Goal: Transaction & Acquisition: Download file/media

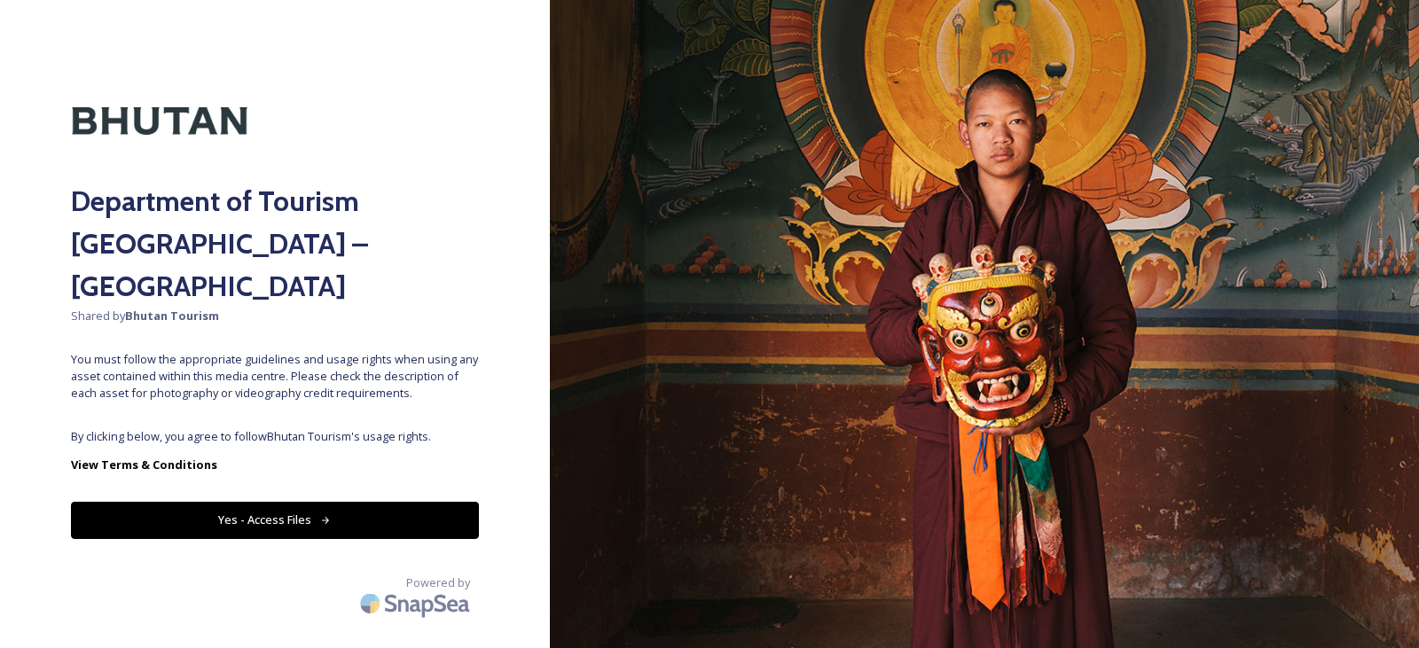
click at [200, 502] on button "Yes - Access Files" at bounding box center [275, 520] width 408 height 36
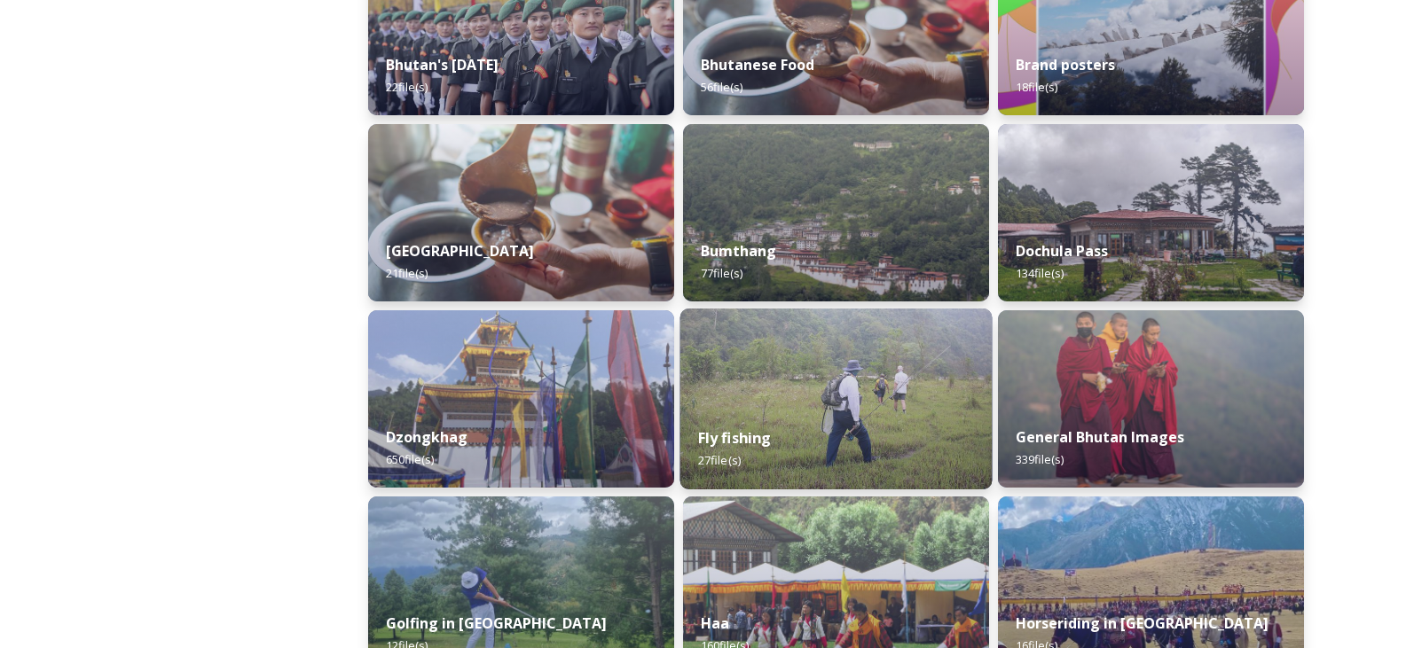
scroll to position [621, 0]
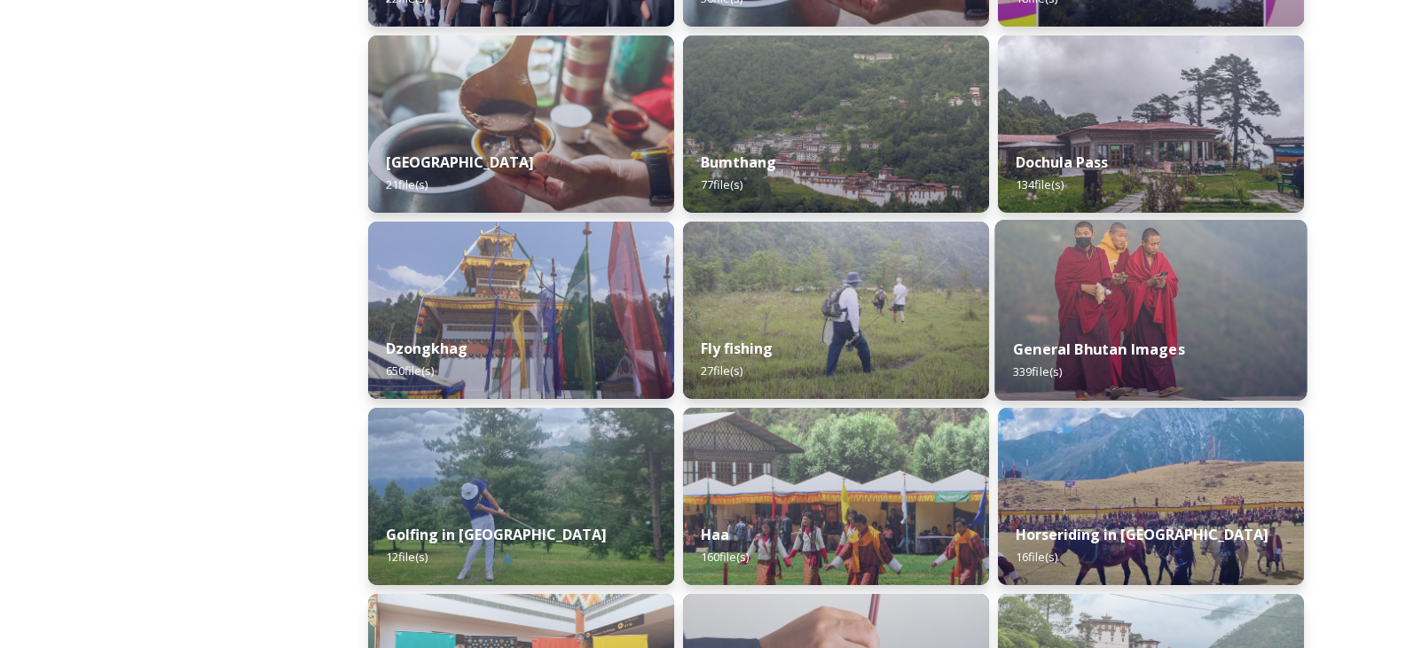
click at [1075, 349] on strong "General Bhutan Images" at bounding box center [1099, 350] width 172 height 20
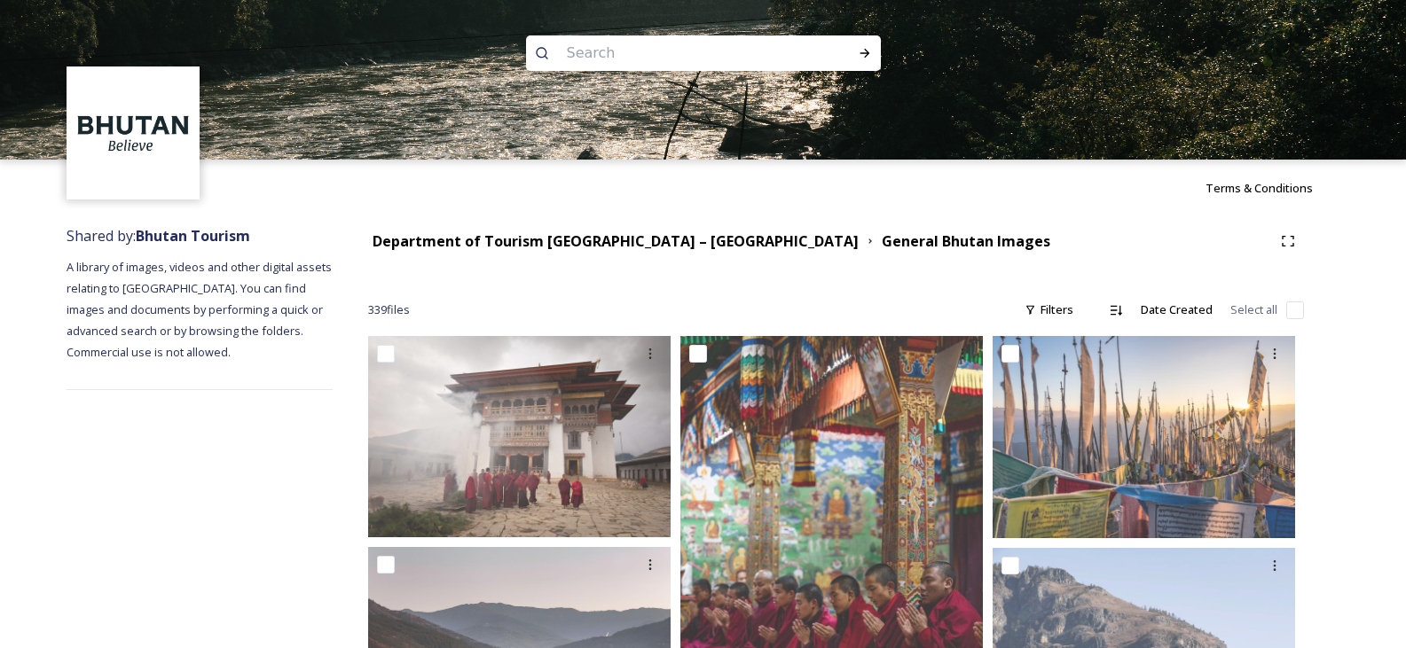
click at [602, 53] on input at bounding box center [679, 53] width 243 height 39
type input "khamsum"
click at [868, 51] on icon at bounding box center [865, 53] width 14 height 14
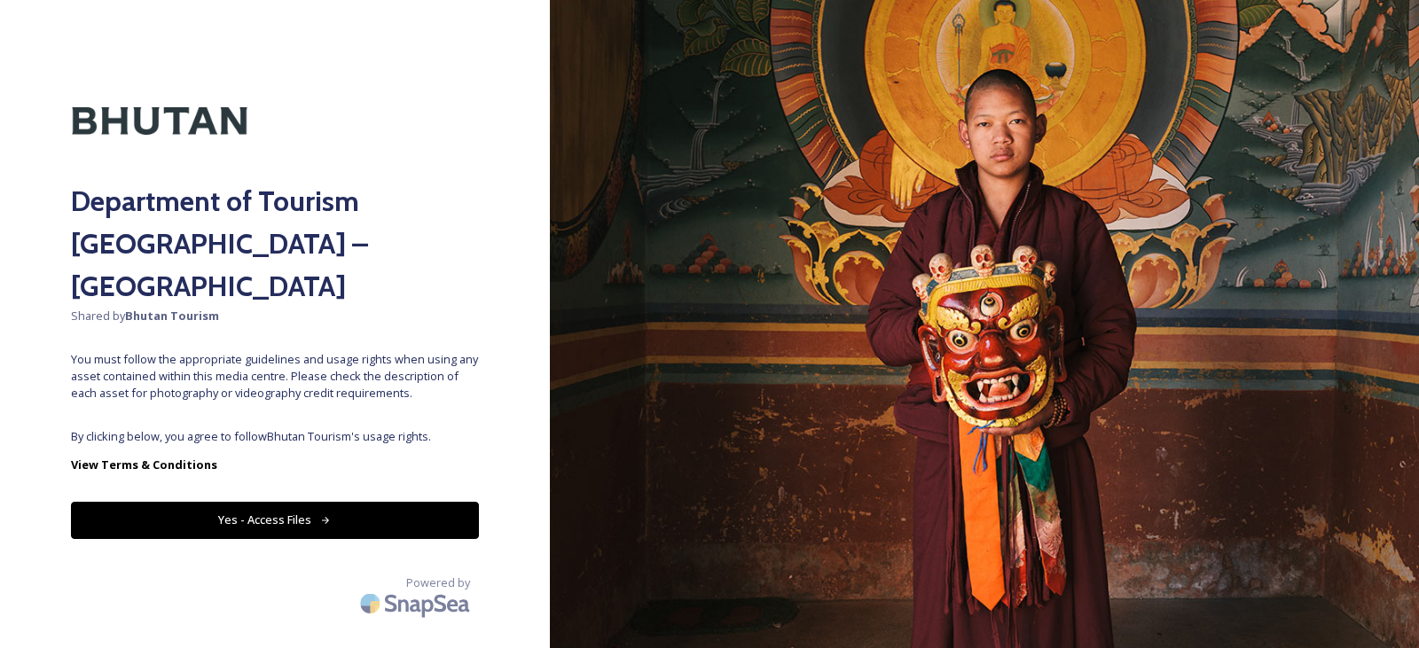
click at [294, 502] on button "Yes - Access Files" at bounding box center [275, 520] width 408 height 36
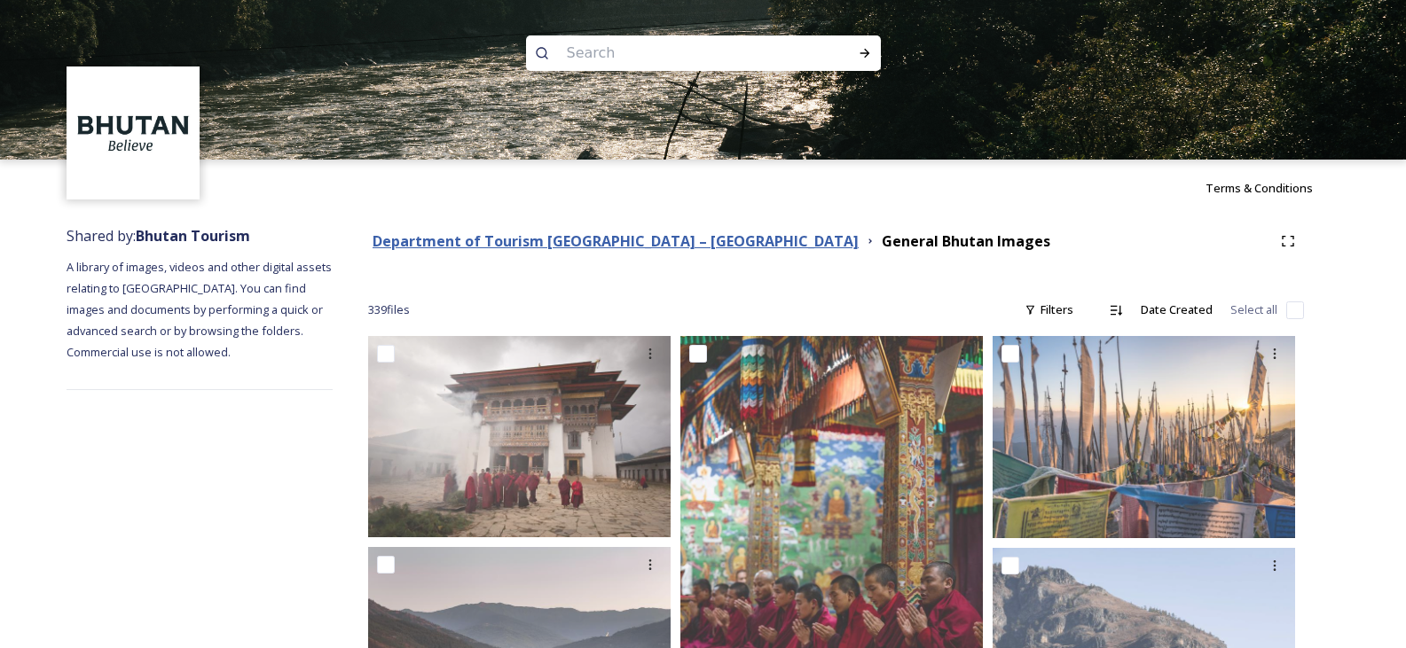
click at [563, 236] on strong "Department of Tourism [GEOGRAPHIC_DATA] – [GEOGRAPHIC_DATA]" at bounding box center [616, 242] width 486 height 20
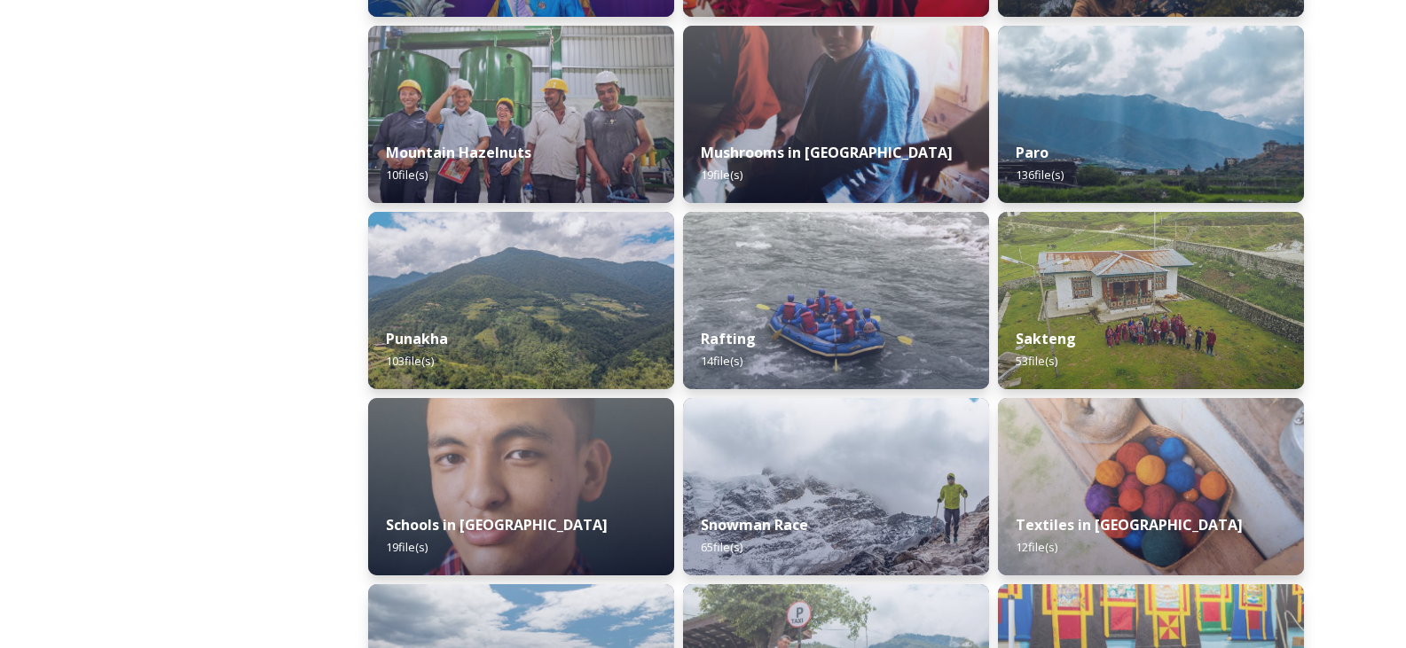
scroll to position [1597, 0]
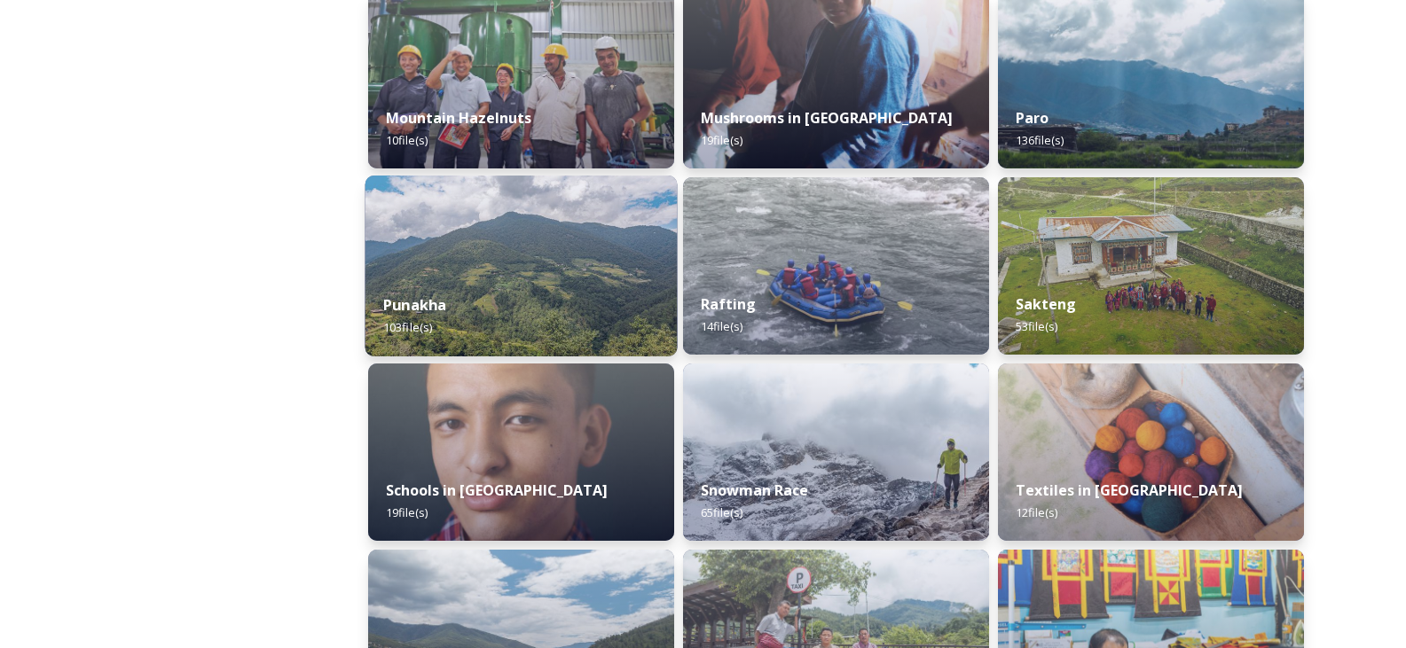
click at [497, 332] on div "Punakha 103 file(s)" at bounding box center [521, 316] width 312 height 81
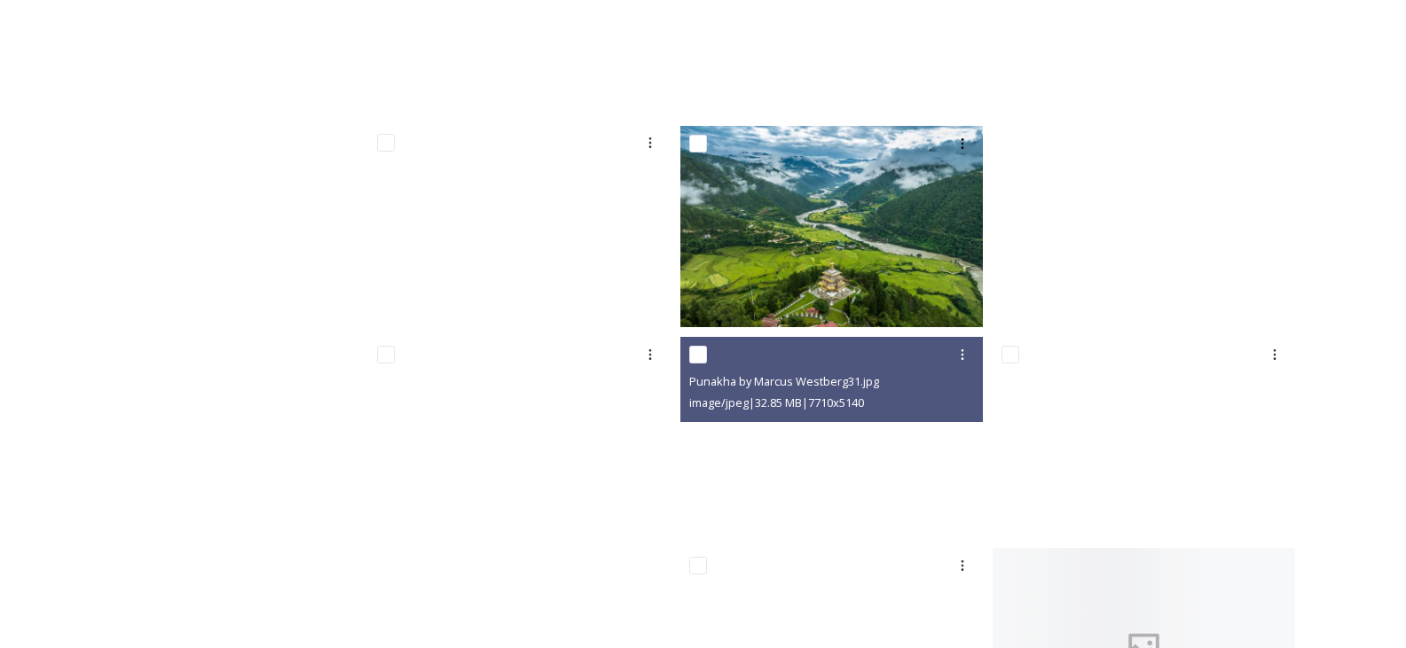
scroll to position [1331, 0]
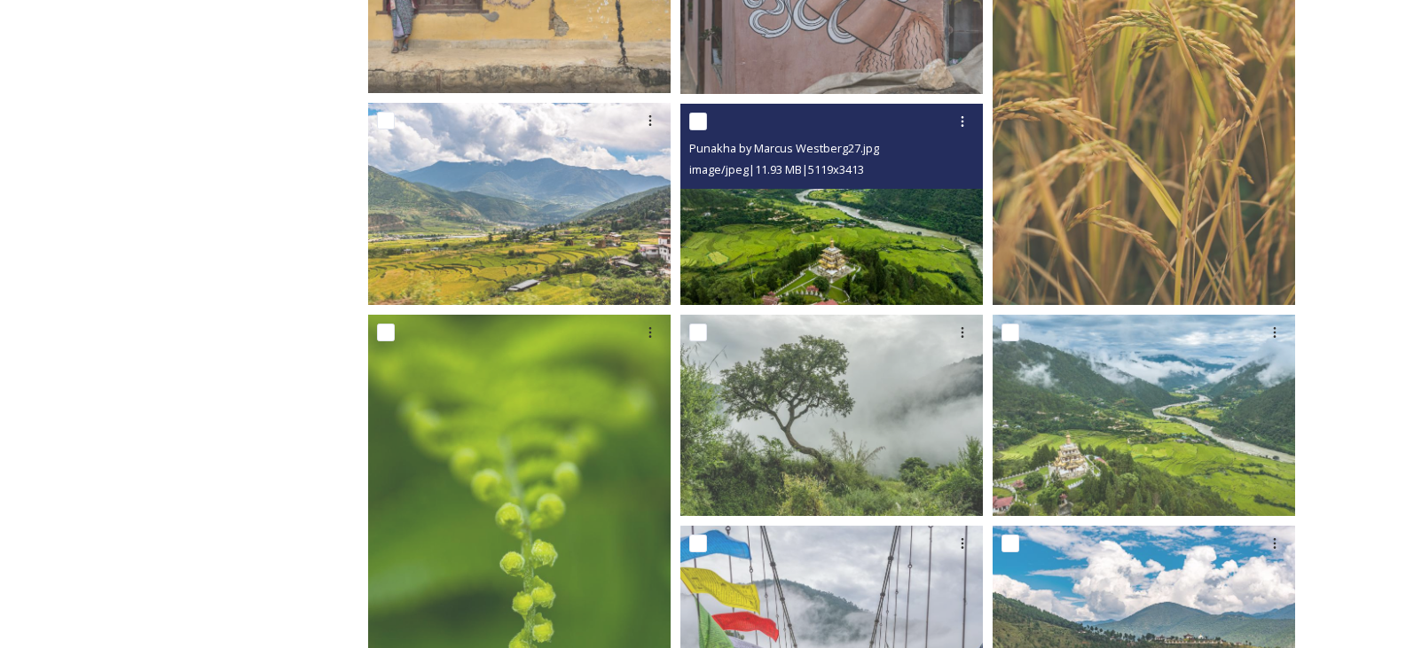
click at [846, 279] on img at bounding box center [831, 204] width 302 height 201
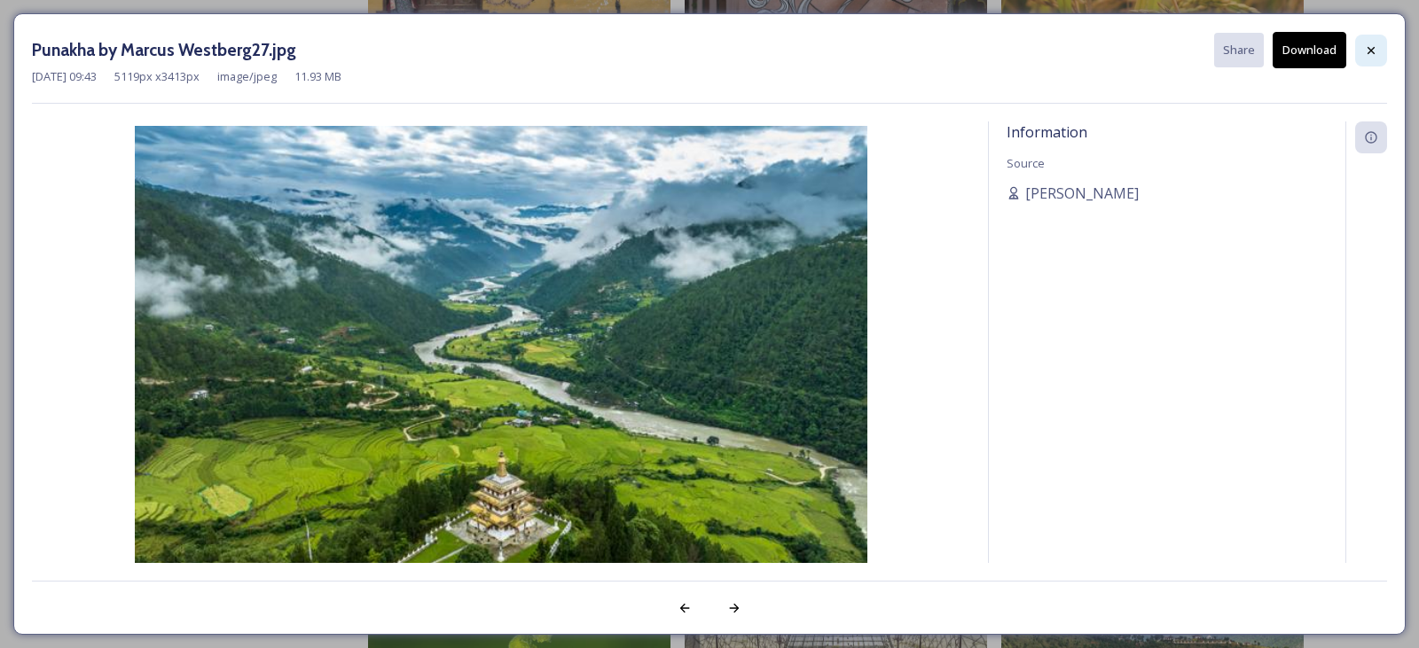
click at [1372, 53] on icon at bounding box center [1371, 50] width 14 height 14
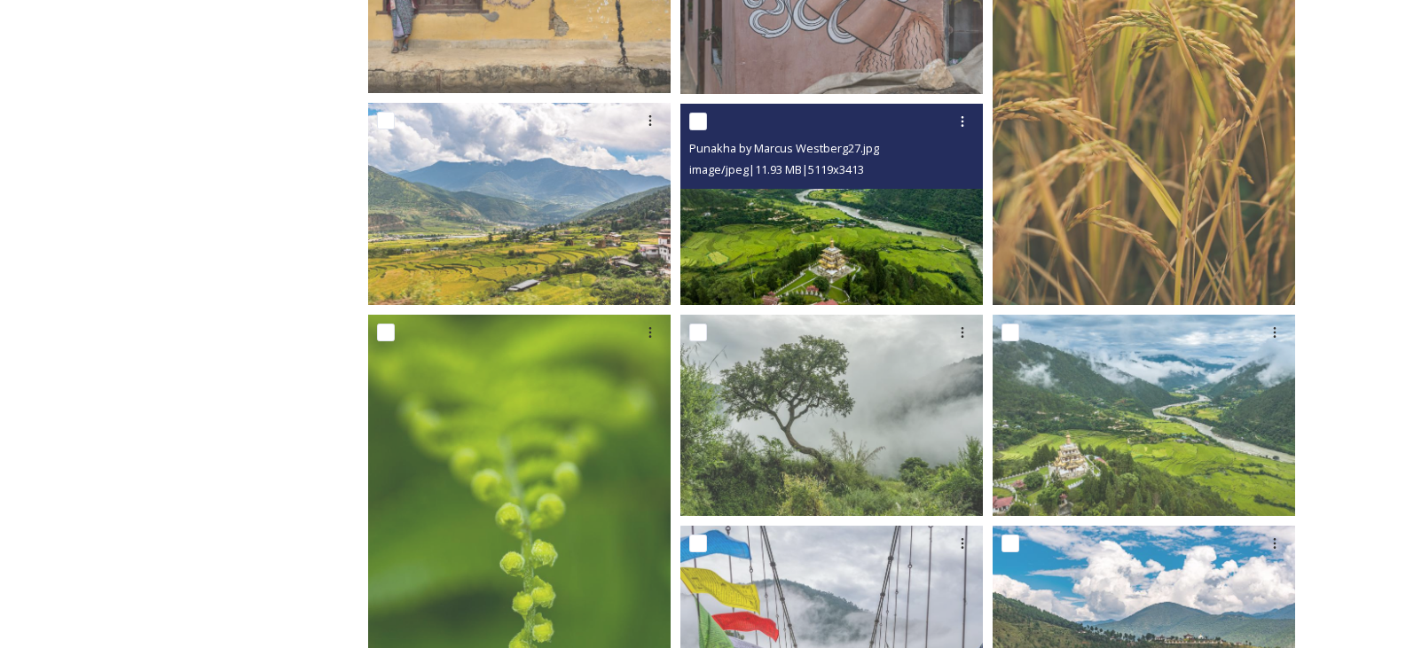
click at [839, 270] on img at bounding box center [831, 204] width 302 height 201
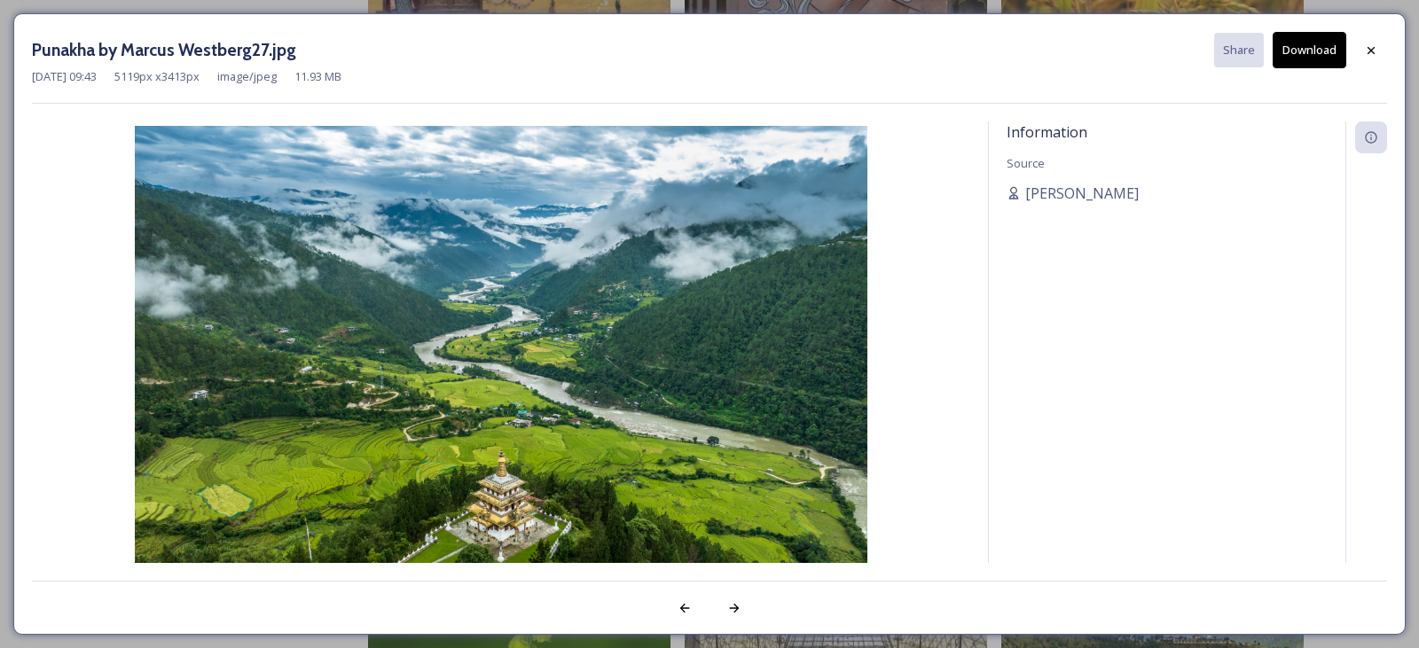
click at [1302, 54] on button "Download" at bounding box center [1310, 50] width 74 height 36
click at [1369, 55] on icon at bounding box center [1371, 50] width 14 height 14
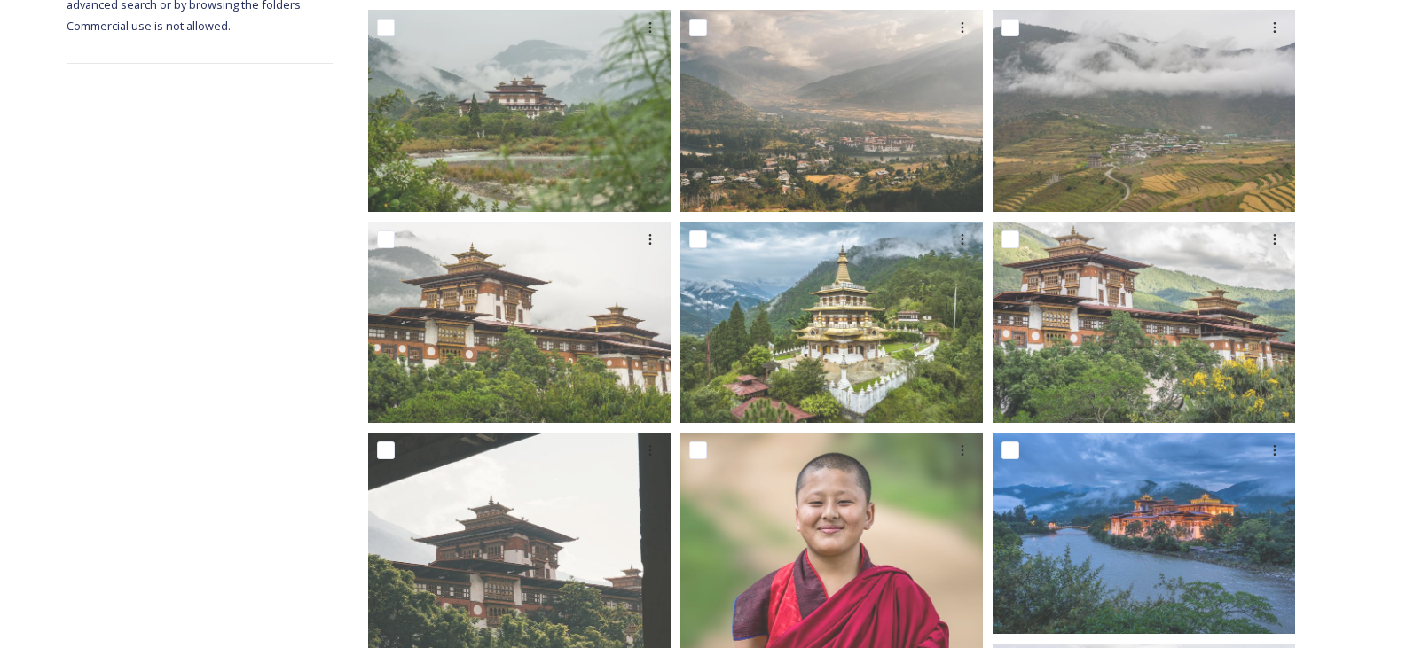
scroll to position [0, 0]
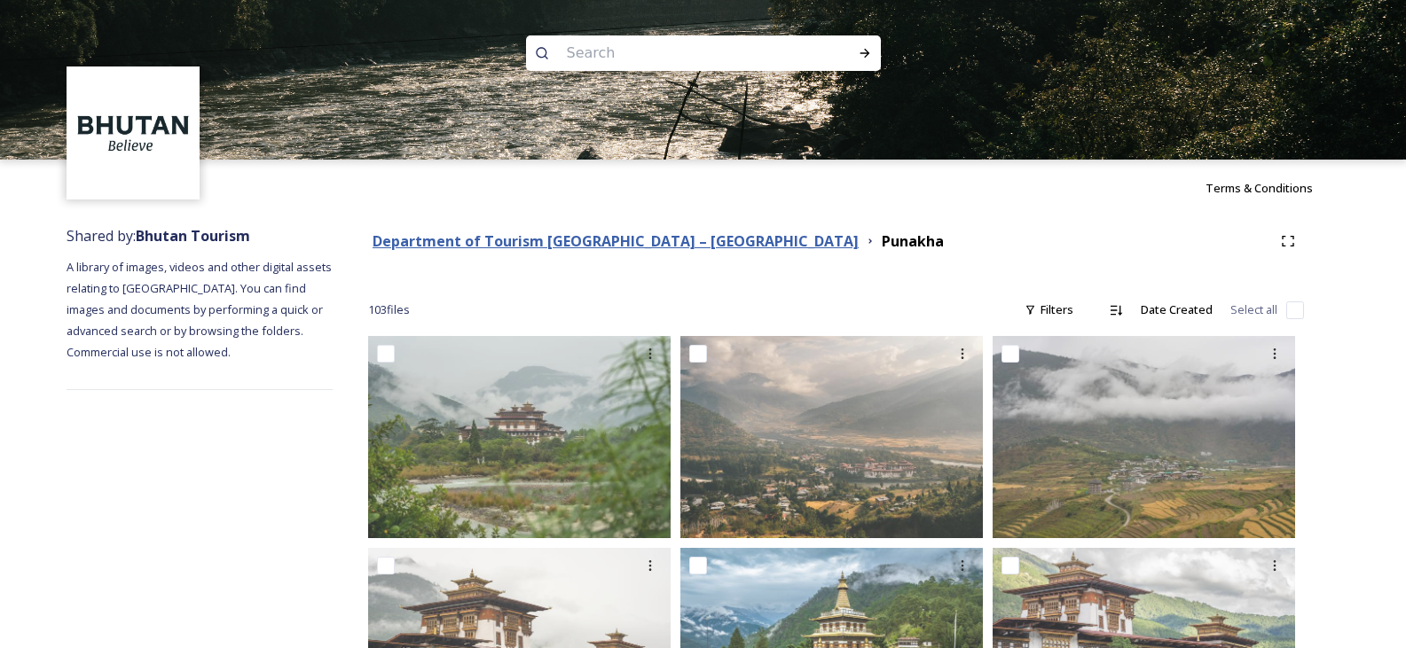
click at [438, 237] on strong "Department of Tourism [GEOGRAPHIC_DATA] – [GEOGRAPHIC_DATA]" at bounding box center [616, 242] width 486 height 20
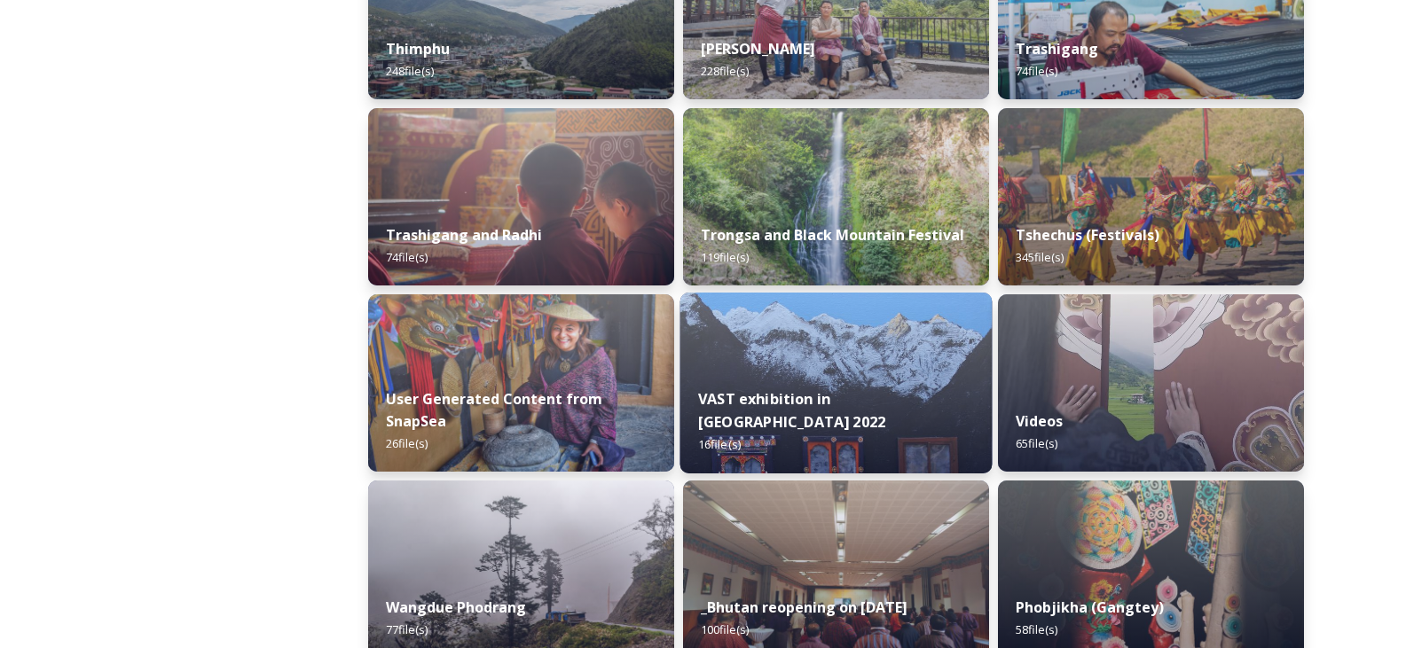
scroll to position [2327, 0]
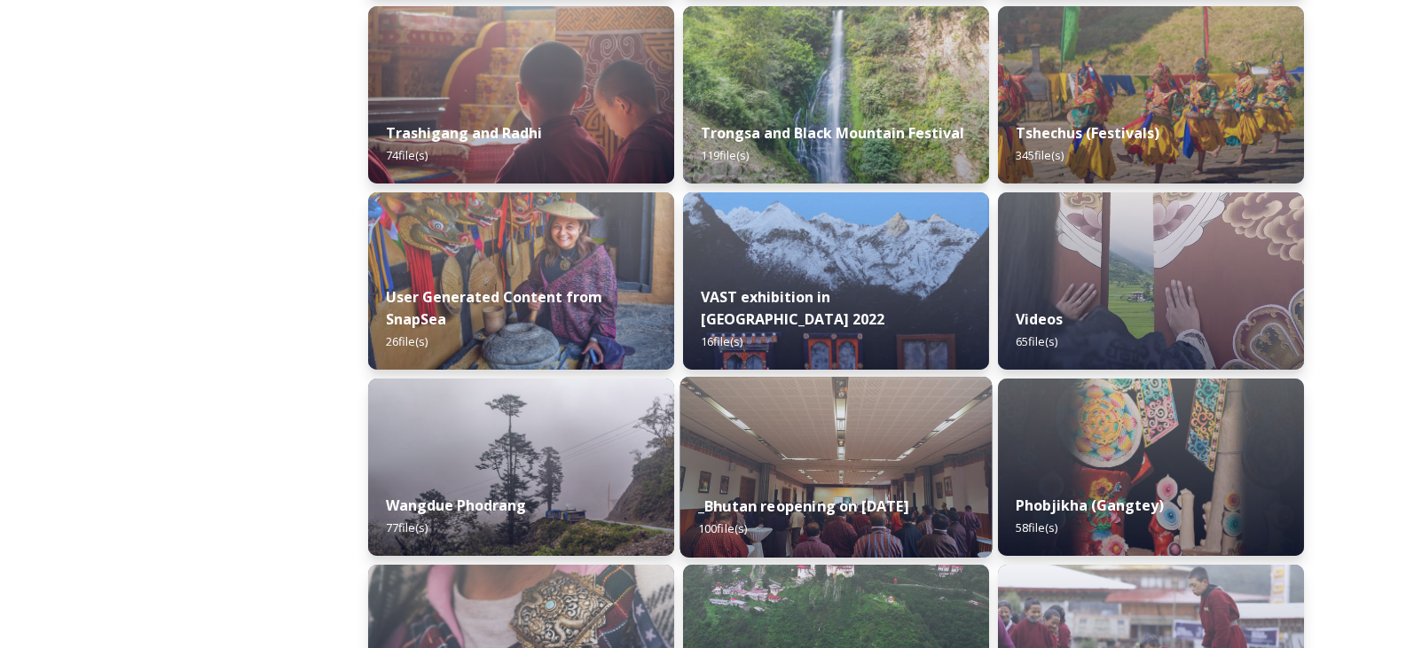
click at [770, 489] on div "_Bhutan reopening on [DATE] 100 file(s)" at bounding box center [836, 517] width 312 height 81
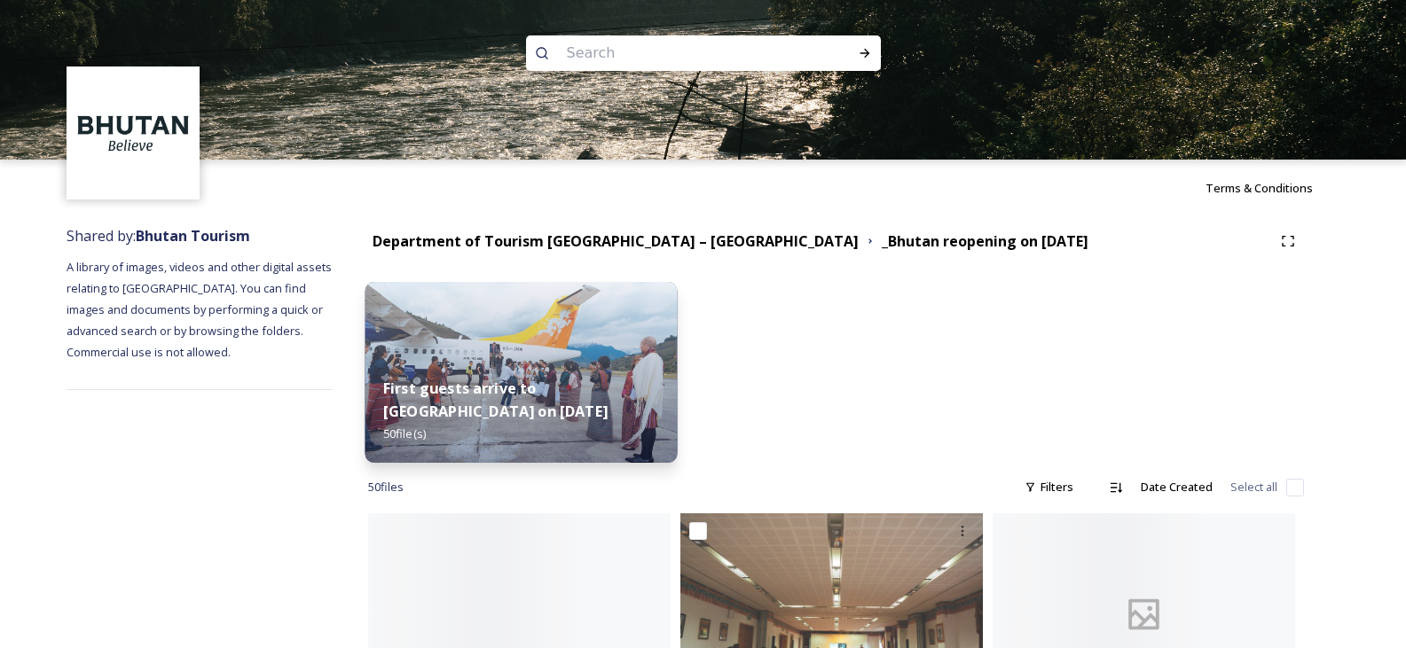
click at [521, 399] on strong "First guests arrive to [GEOGRAPHIC_DATA] on [DATE]" at bounding box center [495, 400] width 224 height 43
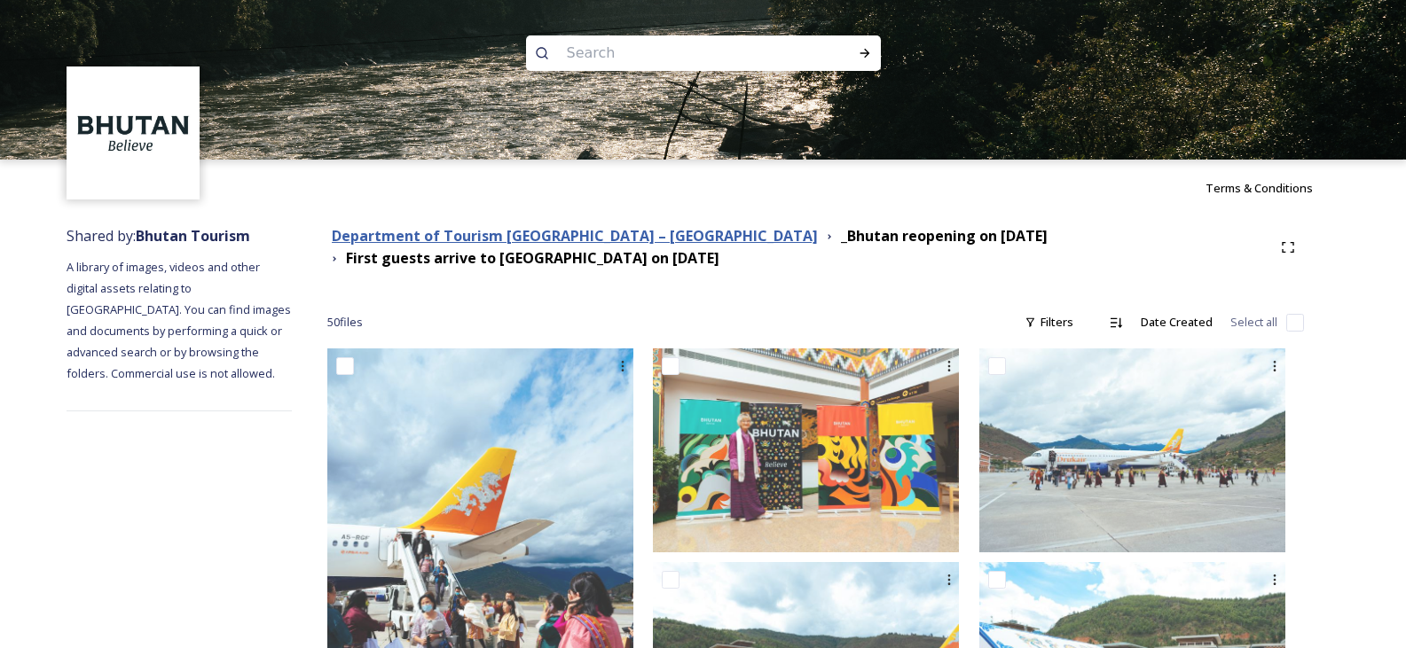
click at [540, 243] on strong "Department of Tourism [GEOGRAPHIC_DATA] – [GEOGRAPHIC_DATA]" at bounding box center [575, 236] width 486 height 20
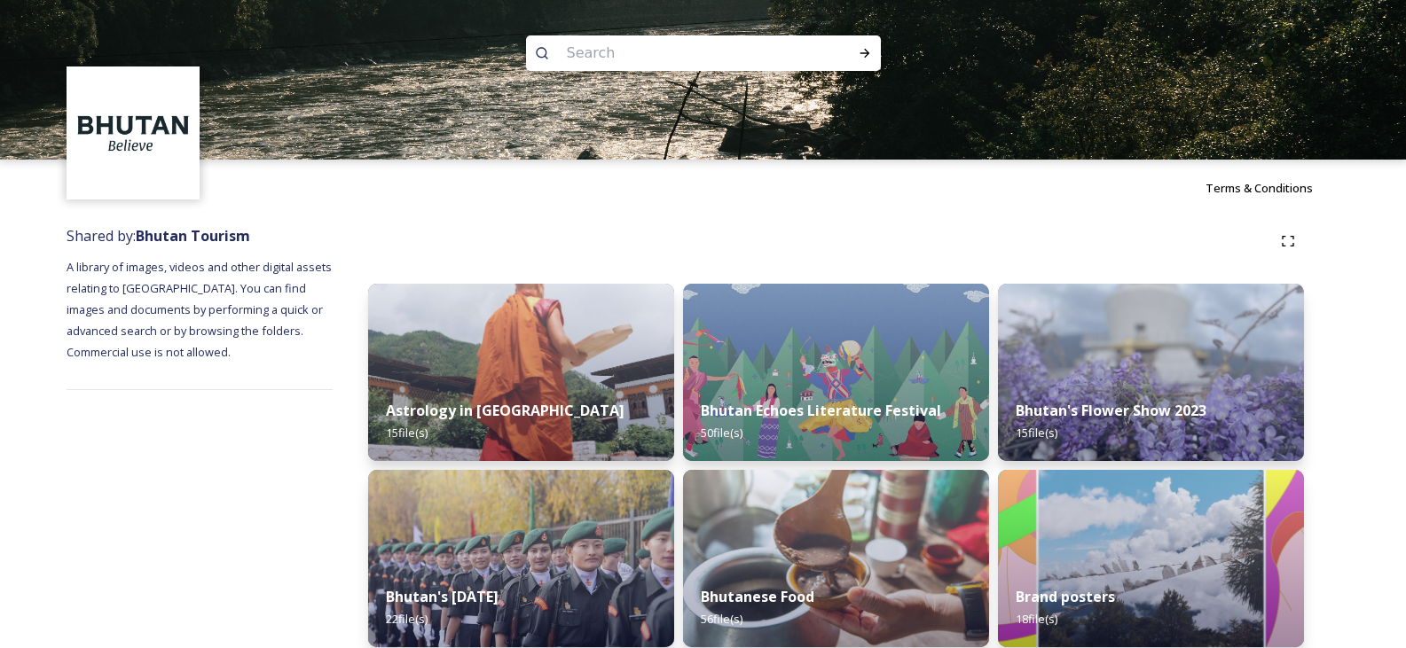
click at [624, 51] on input at bounding box center [679, 53] width 243 height 39
type input "hotels"
click at [860, 65] on div "Run Search" at bounding box center [865, 53] width 32 height 32
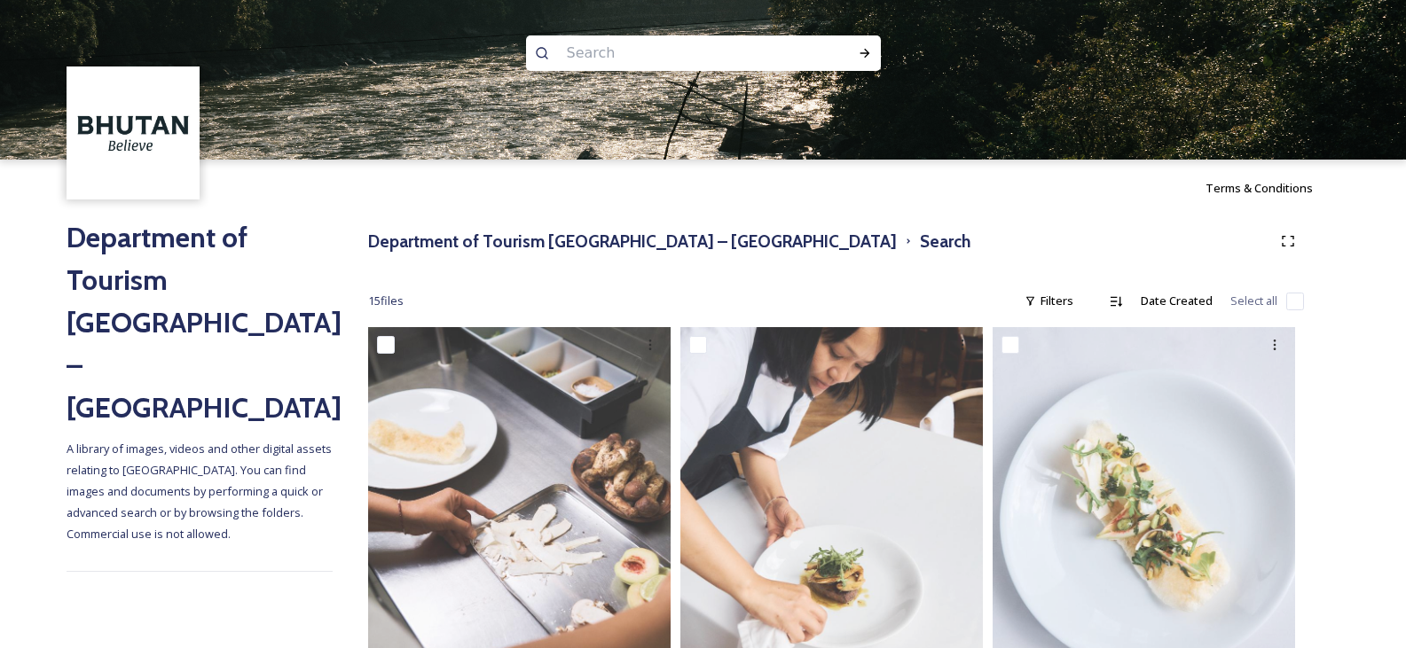
click at [626, 63] on input at bounding box center [679, 53] width 243 height 39
type input "vehicle"
click at [876, 53] on div "Run Search" at bounding box center [865, 53] width 32 height 32
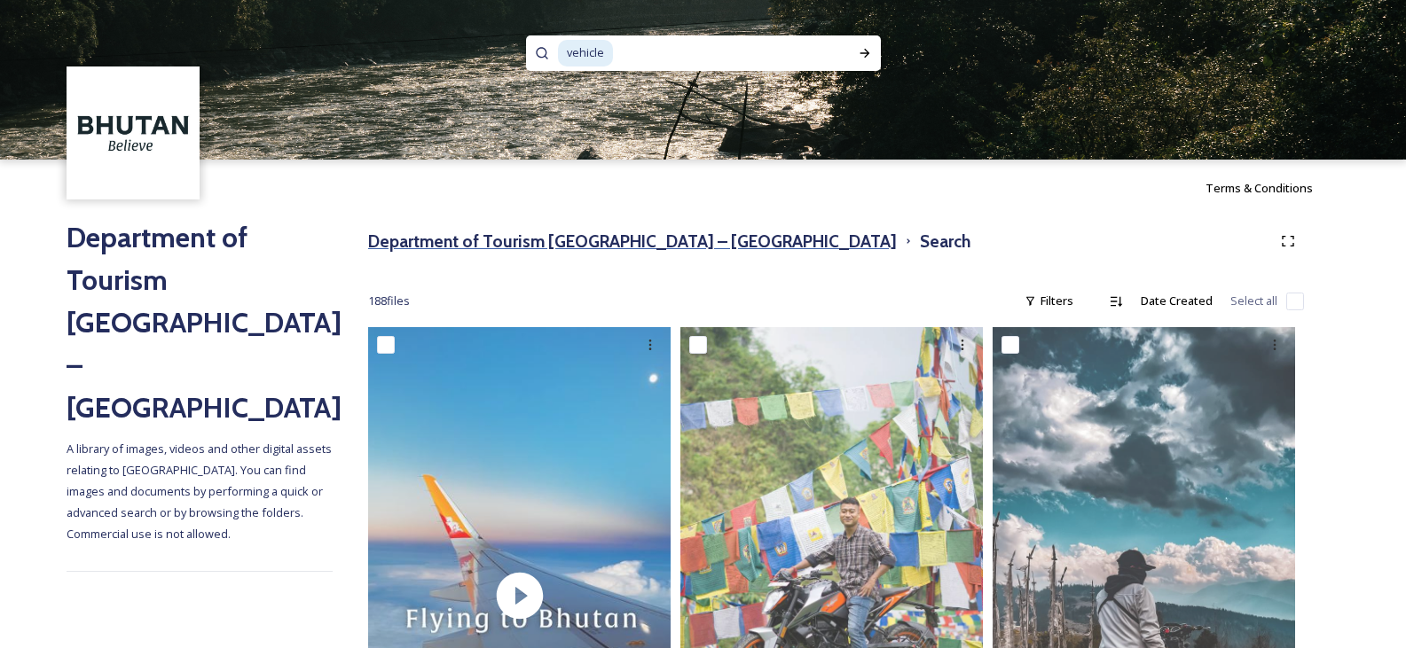
click at [417, 247] on h3 "Department of Tourism [GEOGRAPHIC_DATA] – [GEOGRAPHIC_DATA]" at bounding box center [632, 242] width 529 height 26
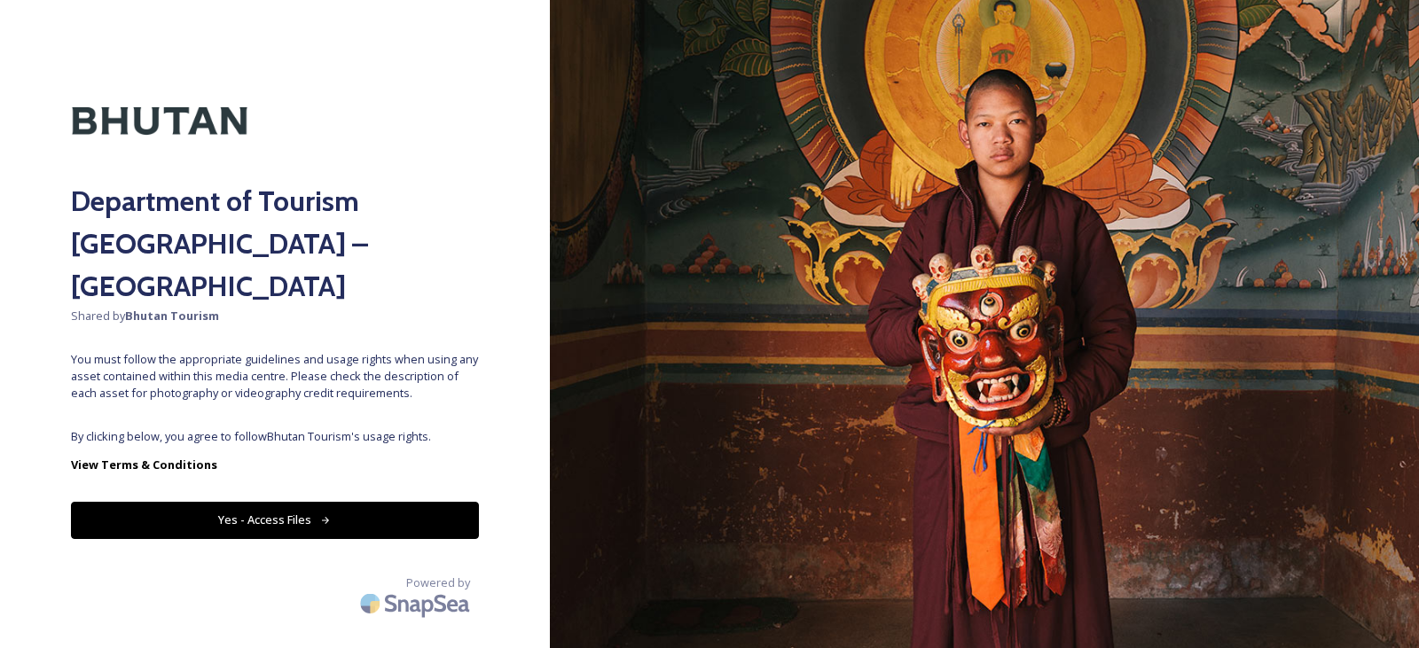
click at [266, 502] on button "Yes - Access Files" at bounding box center [275, 520] width 408 height 36
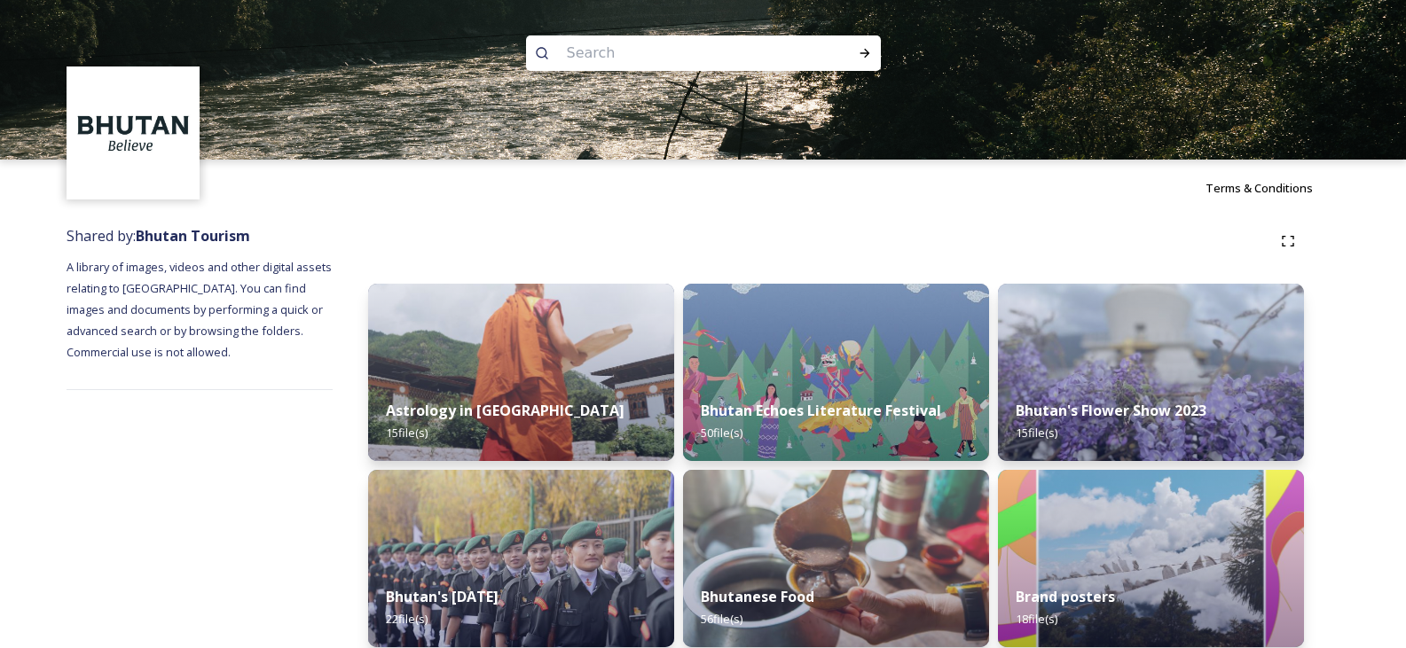
click at [609, 59] on input at bounding box center [679, 53] width 243 height 39
type input "vehicle"
drag, startPoint x: 860, startPoint y: 55, endPoint x: 869, endPoint y: 93, distance: 39.2
click at [860, 53] on icon at bounding box center [865, 53] width 14 height 14
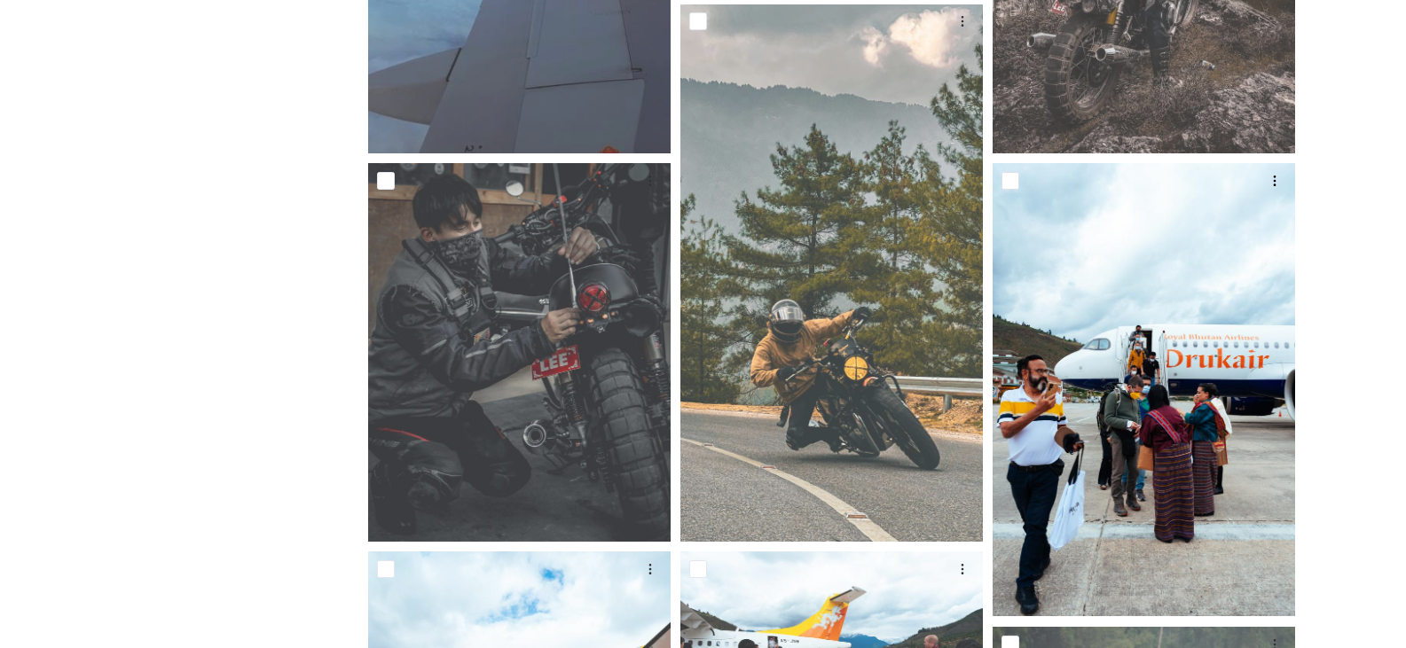
scroll to position [710, 0]
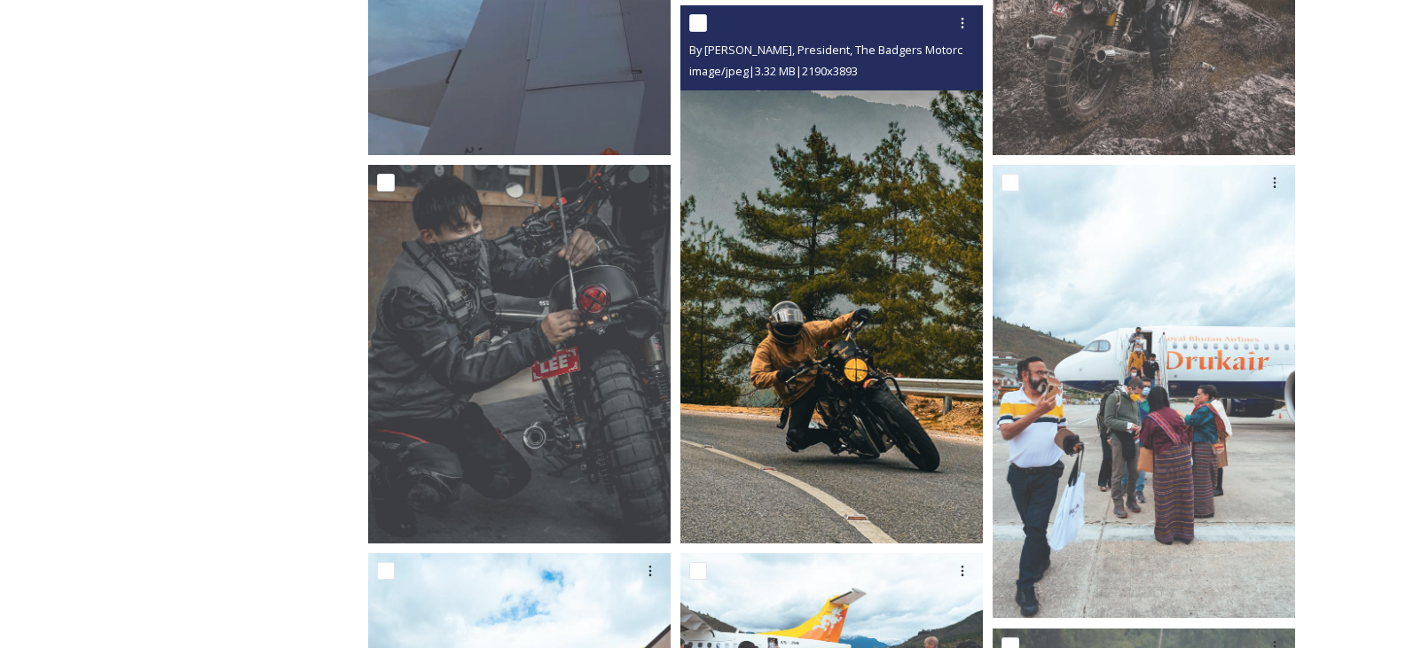
click at [881, 326] on img at bounding box center [831, 275] width 302 height 538
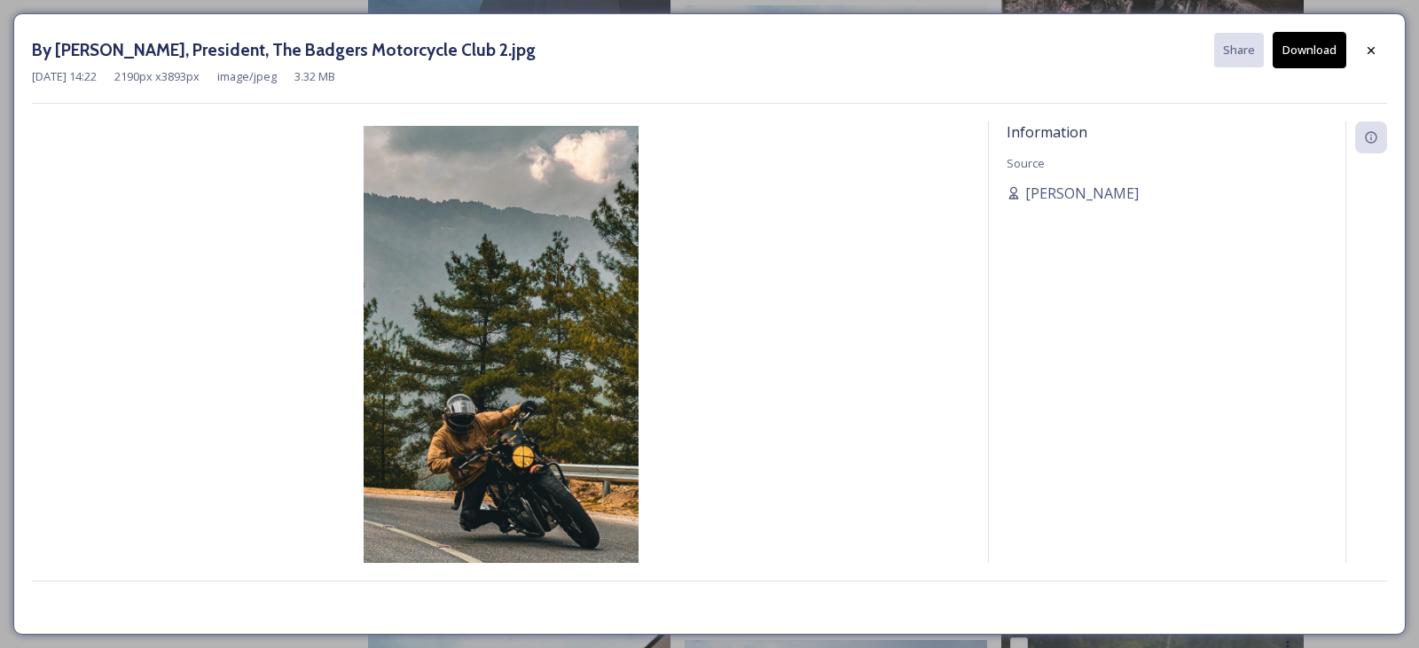
click at [1317, 59] on button "Download" at bounding box center [1310, 50] width 74 height 36
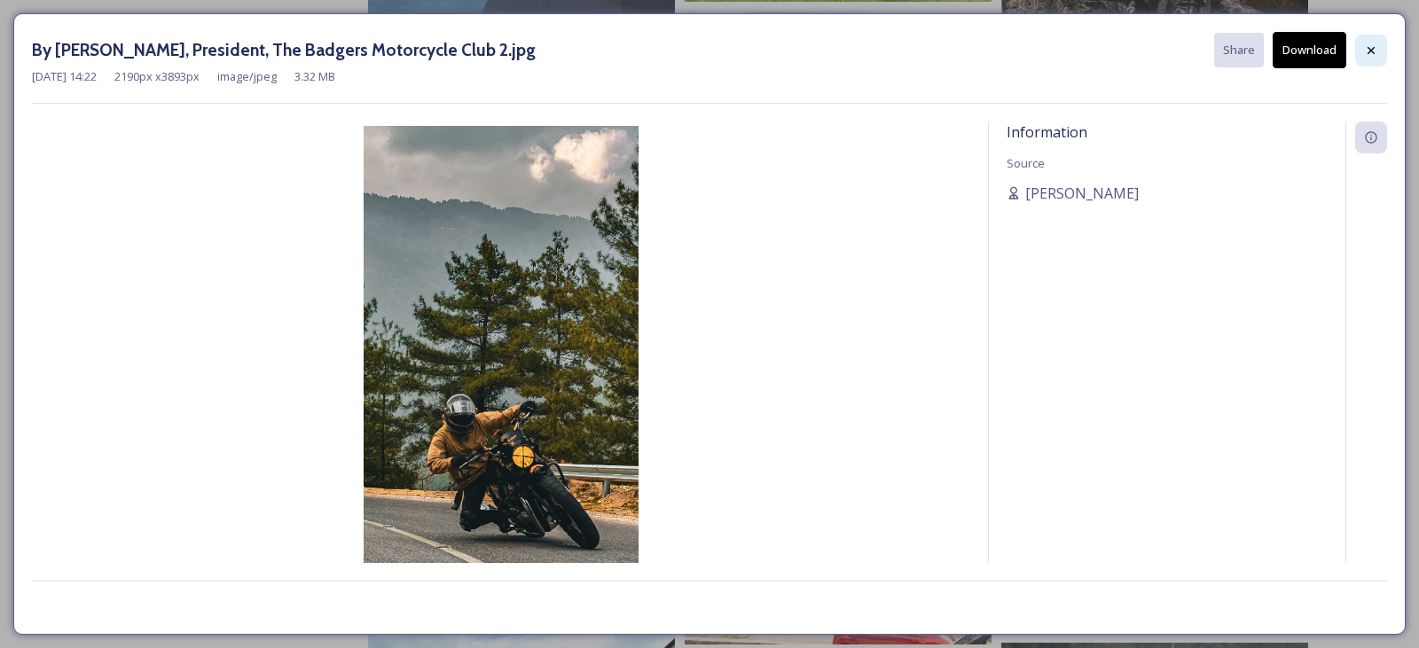
click at [1368, 53] on icon at bounding box center [1371, 49] width 7 height 7
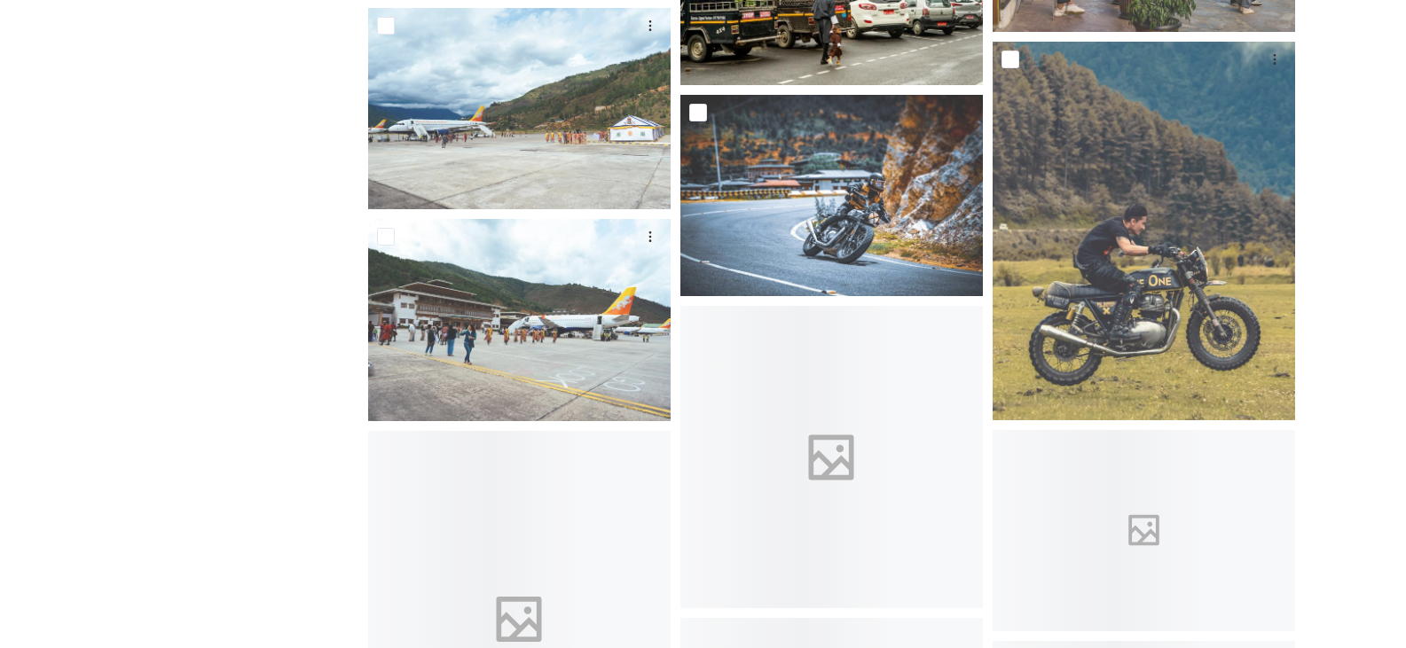
scroll to position [5500, 0]
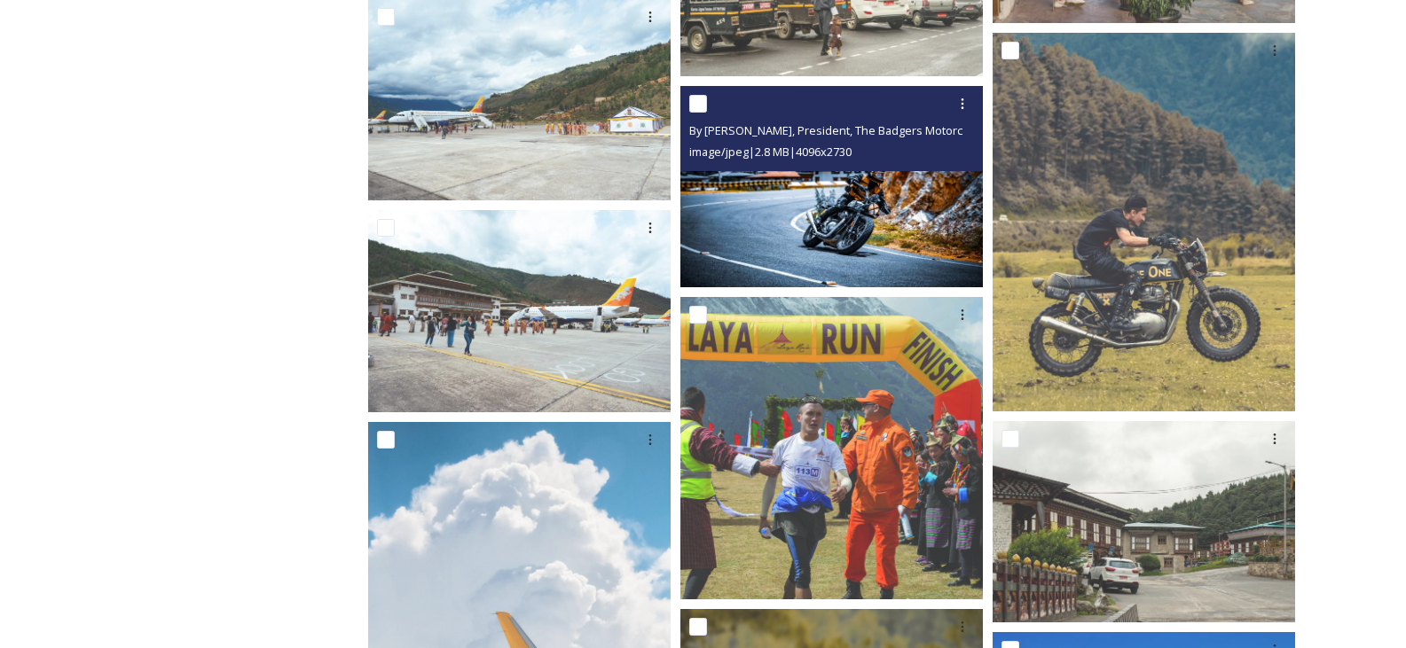
click at [821, 199] on img at bounding box center [831, 186] width 302 height 201
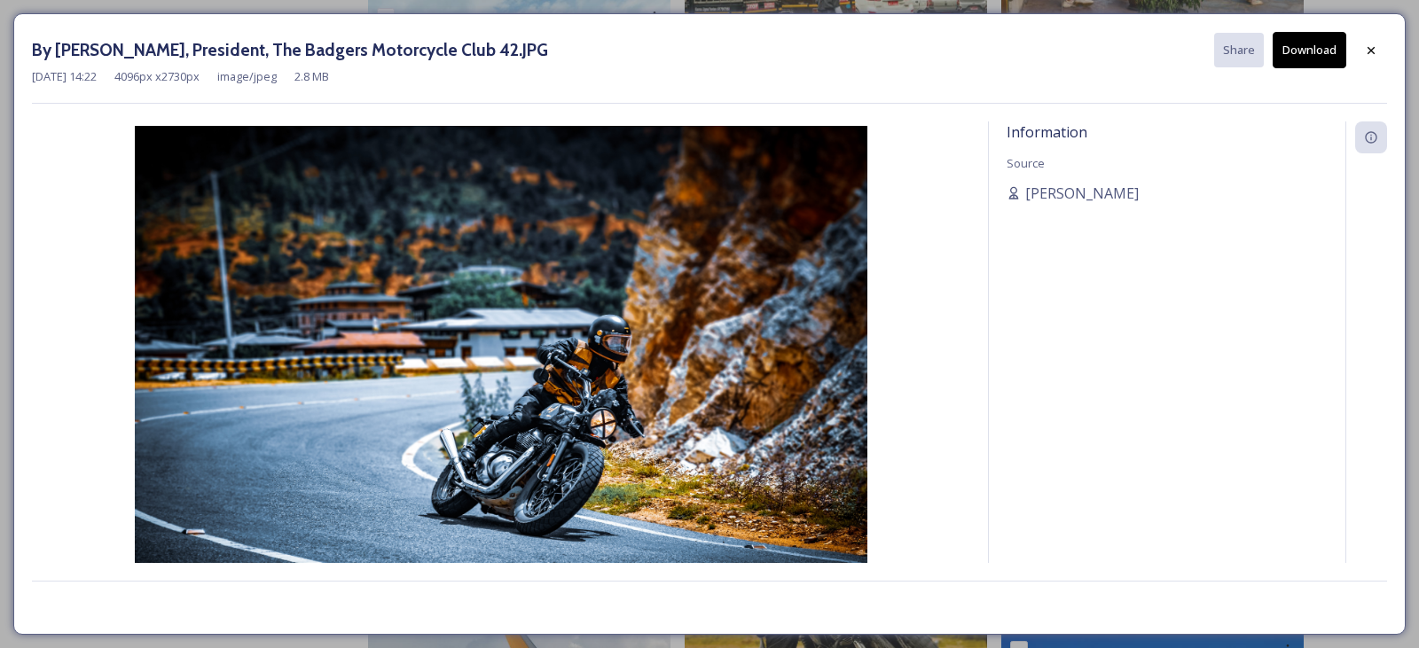
click at [1303, 51] on button "Download" at bounding box center [1310, 50] width 74 height 36
click at [1378, 47] on icon at bounding box center [1371, 50] width 14 height 14
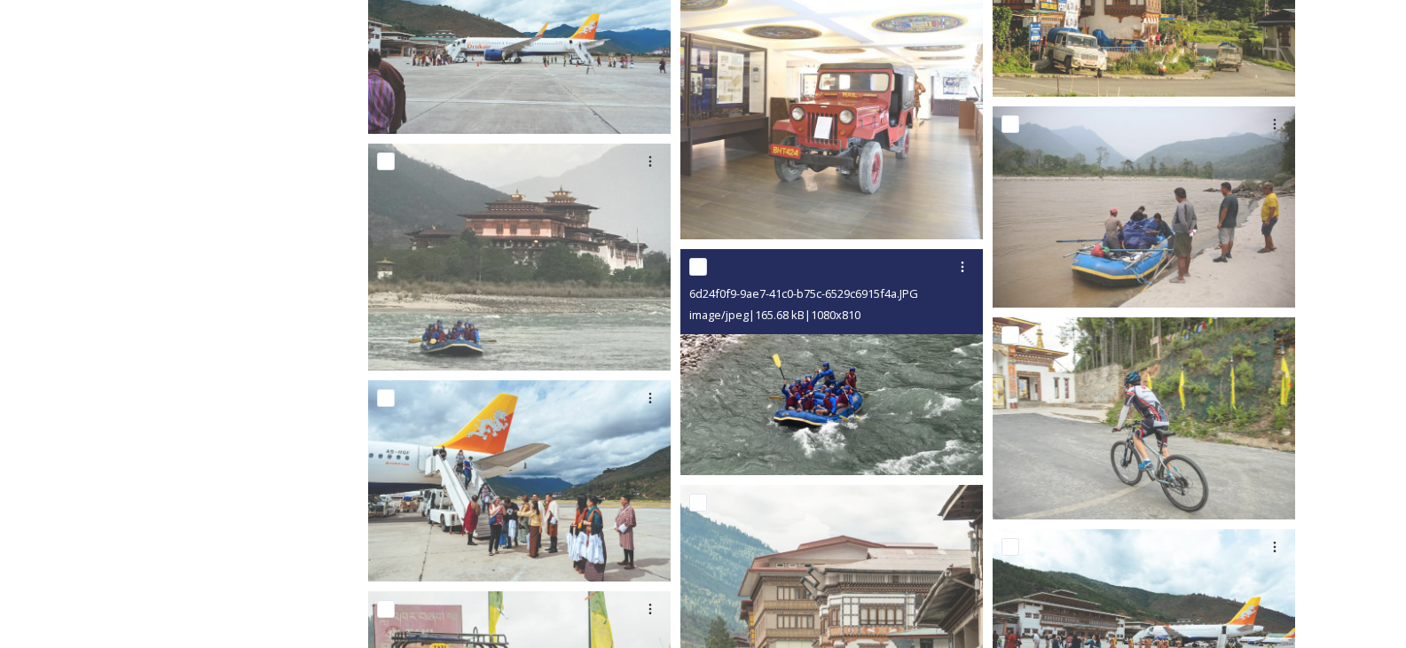
scroll to position [2484, 0]
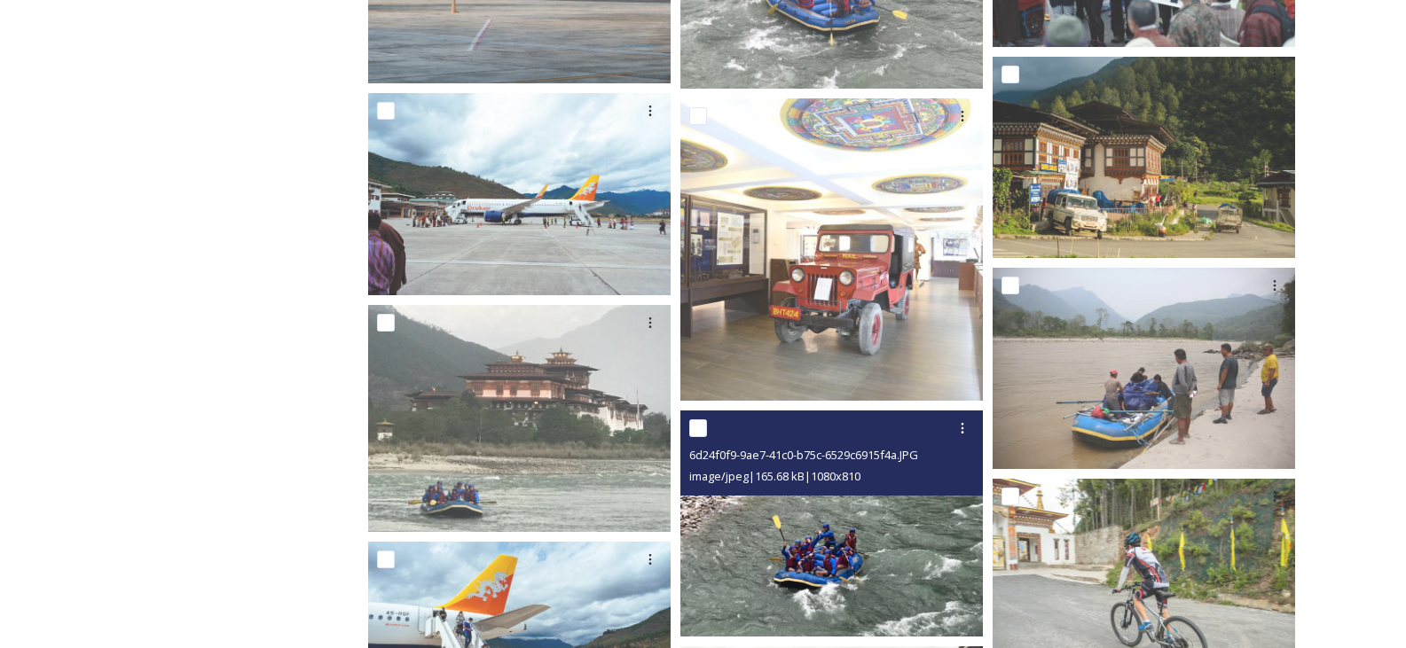
click at [805, 526] on img at bounding box center [831, 524] width 302 height 227
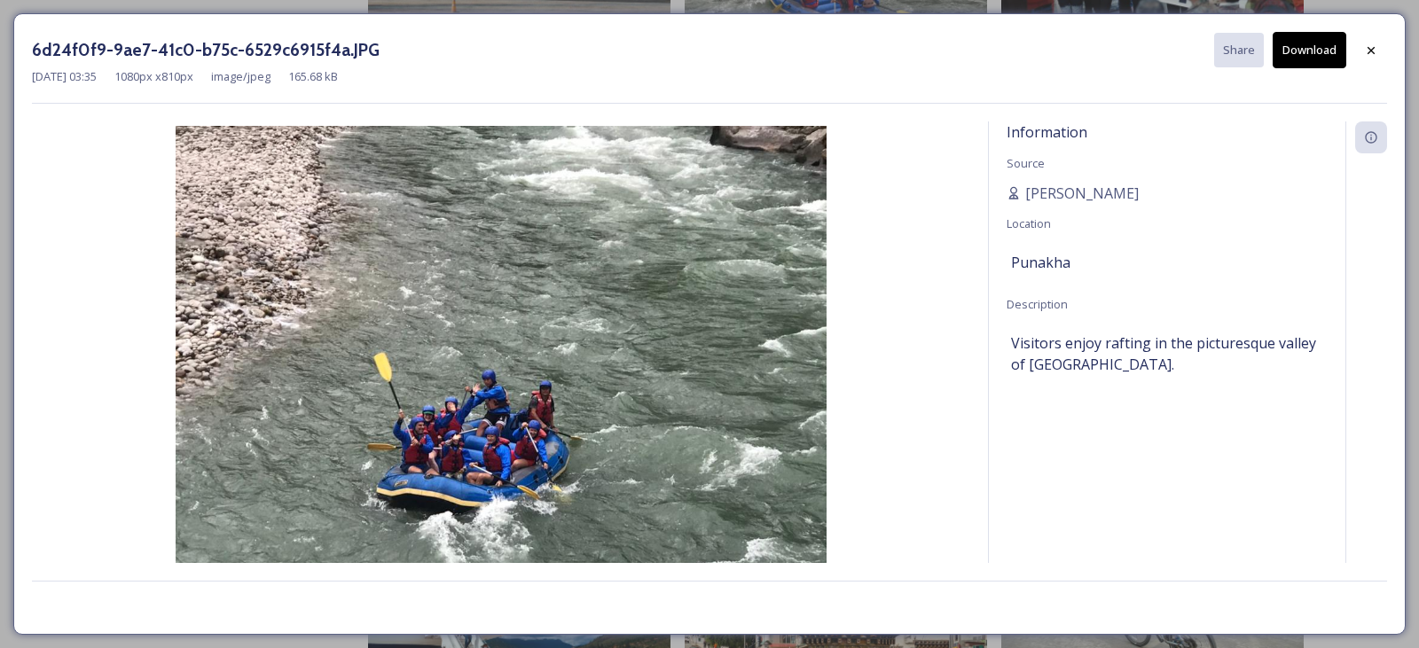
click at [1304, 50] on button "Download" at bounding box center [1310, 50] width 74 height 36
click at [1370, 48] on icon at bounding box center [1371, 49] width 7 height 7
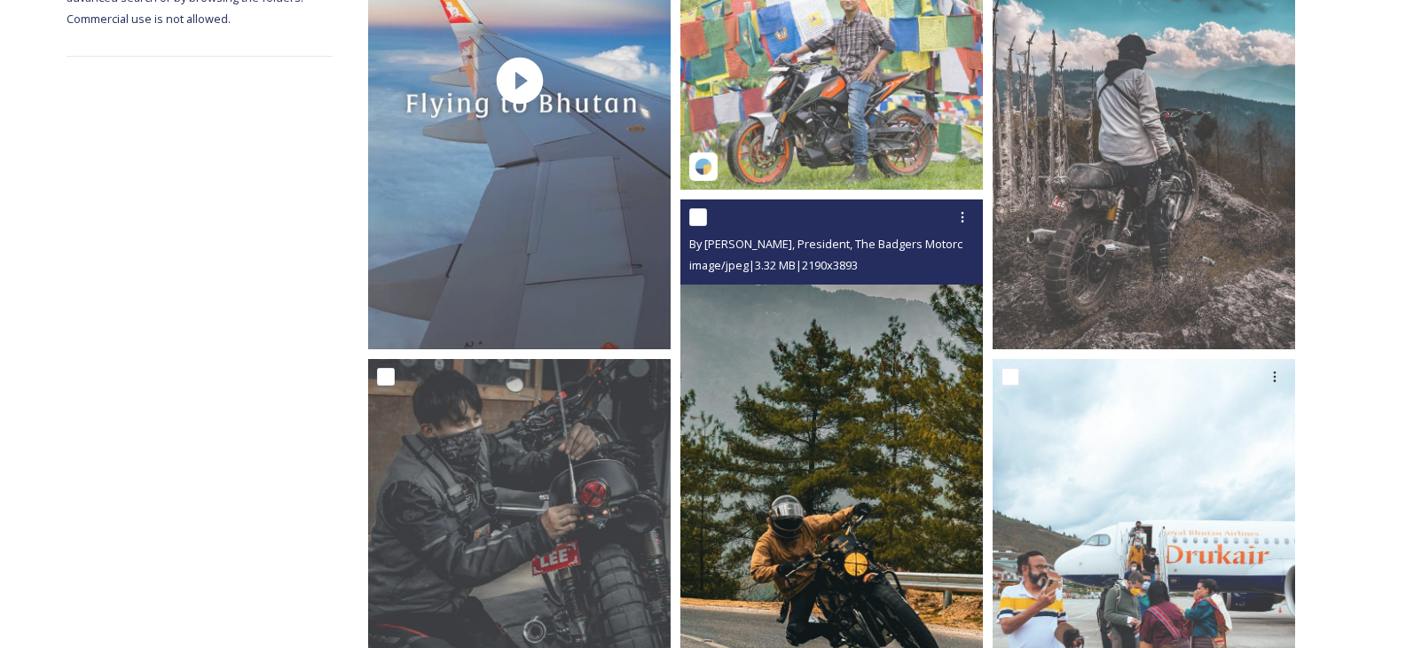
scroll to position [266, 0]
